Goal: Information Seeking & Learning: Learn about a topic

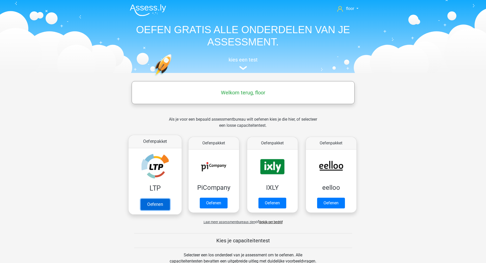
click at [151, 199] on link "Oefenen" at bounding box center [154, 204] width 29 height 11
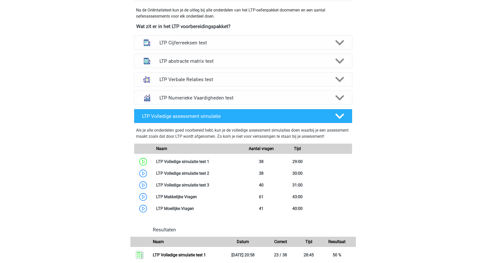
scroll to position [164, 0]
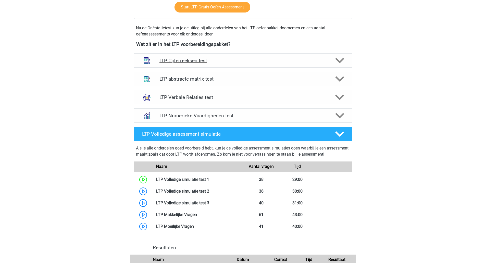
click at [341, 61] on polygon at bounding box center [340, 61] width 9 height 6
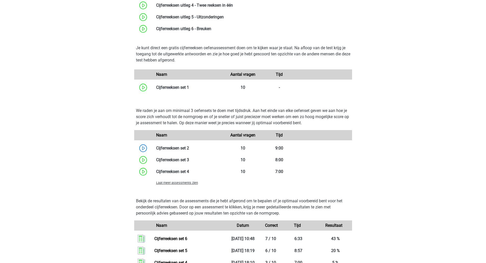
scroll to position [301, 0]
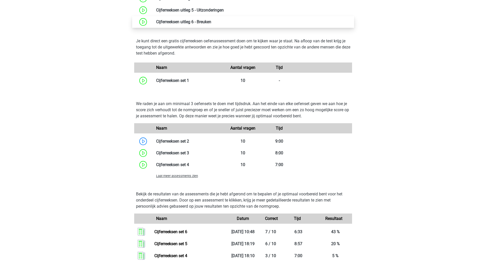
click at [211, 24] on link at bounding box center [211, 21] width 0 height 5
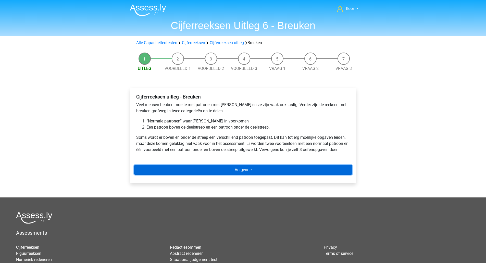
click at [217, 172] on link "Volgende" at bounding box center [243, 170] width 218 height 10
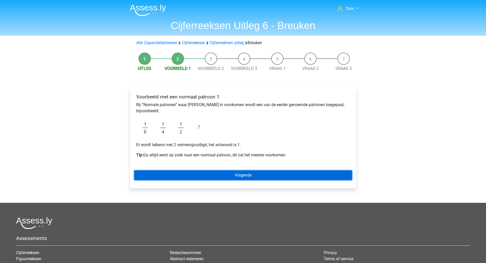
click at [253, 177] on link "Volgende" at bounding box center [243, 176] width 218 height 10
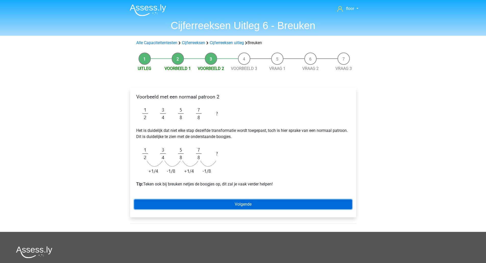
click at [239, 203] on link "Volgende" at bounding box center [243, 205] width 218 height 10
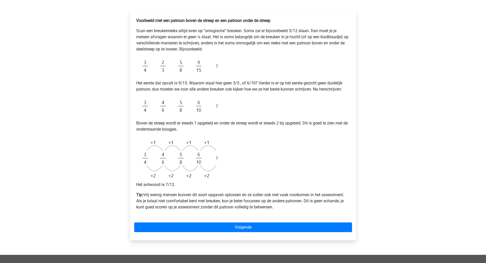
scroll to position [77, 0]
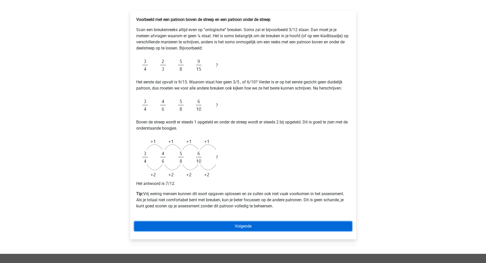
click at [269, 227] on link "Volgende" at bounding box center [243, 227] width 218 height 10
